Goal: Task Accomplishment & Management: Manage account settings

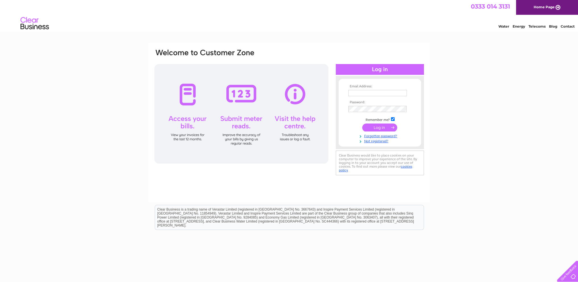
type input "accounts.wn@calisen.com"
click at [370, 125] on input "submit" at bounding box center [379, 127] width 35 height 8
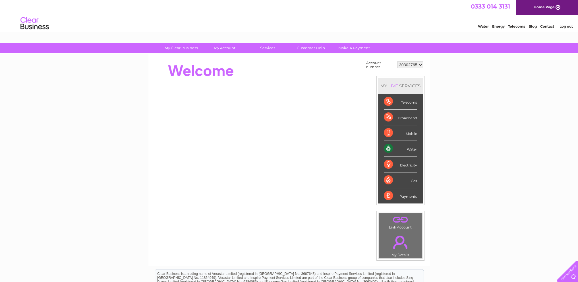
click at [412, 149] on div "Water" at bounding box center [400, 149] width 33 height 16
click at [386, 147] on div "Water" at bounding box center [400, 149] width 33 height 16
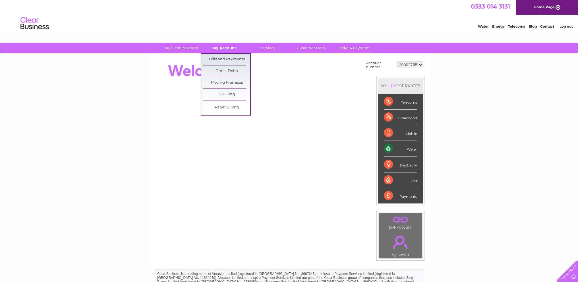
click at [224, 48] on link "My Account" at bounding box center [224, 48] width 47 height 11
click at [226, 59] on link "Bills and Payments" at bounding box center [226, 59] width 47 height 11
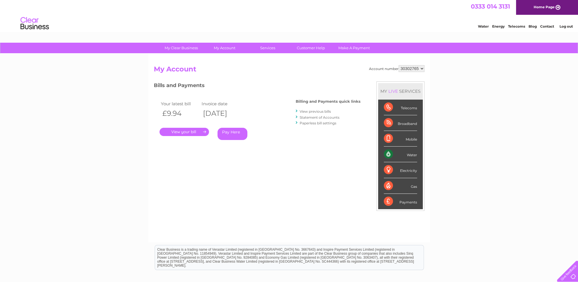
click at [190, 132] on link "." at bounding box center [183, 132] width 49 height 8
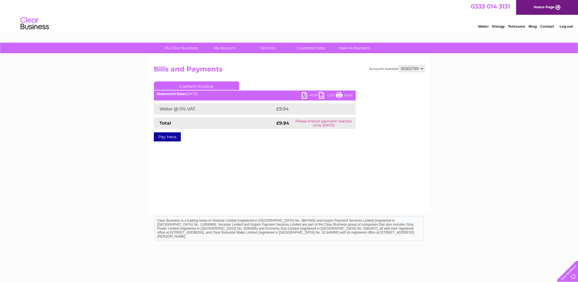
click at [302, 95] on link "PDF" at bounding box center [309, 96] width 17 height 8
